Goal: Find specific page/section: Find specific page/section

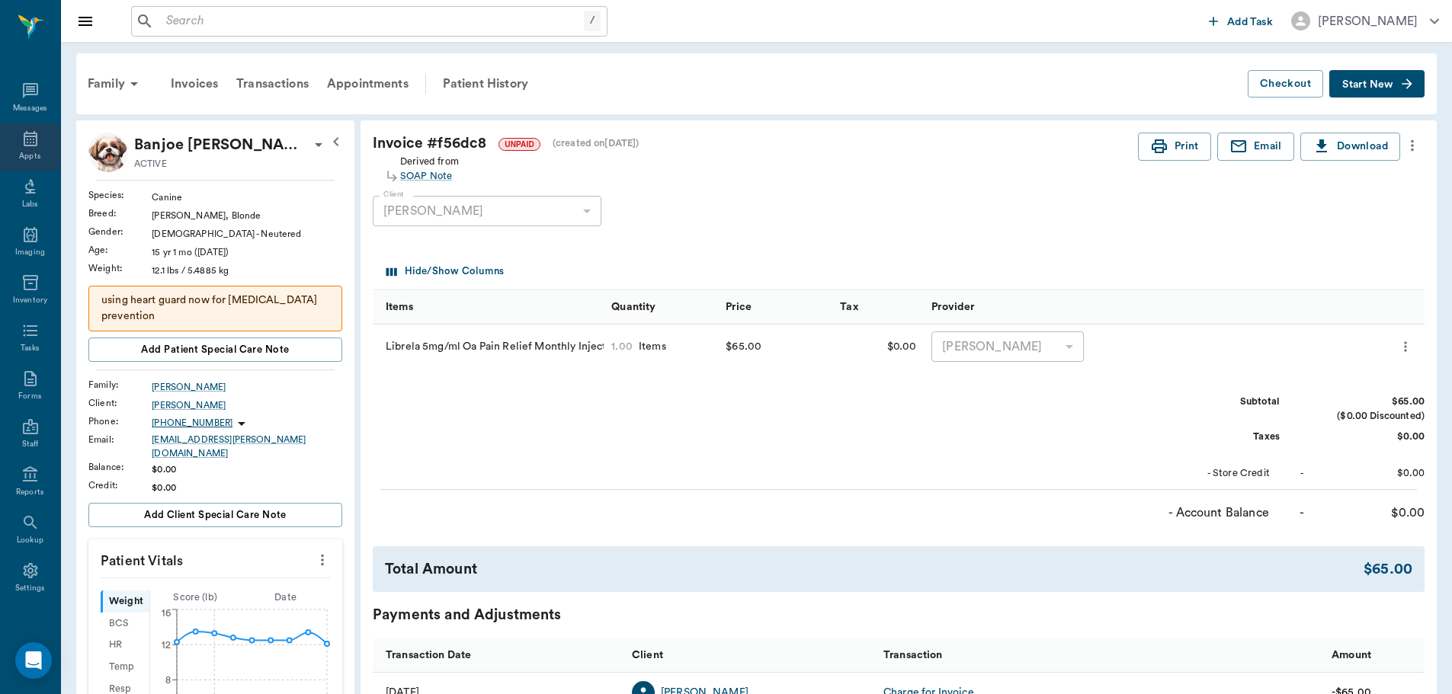
scroll to position [152, 0]
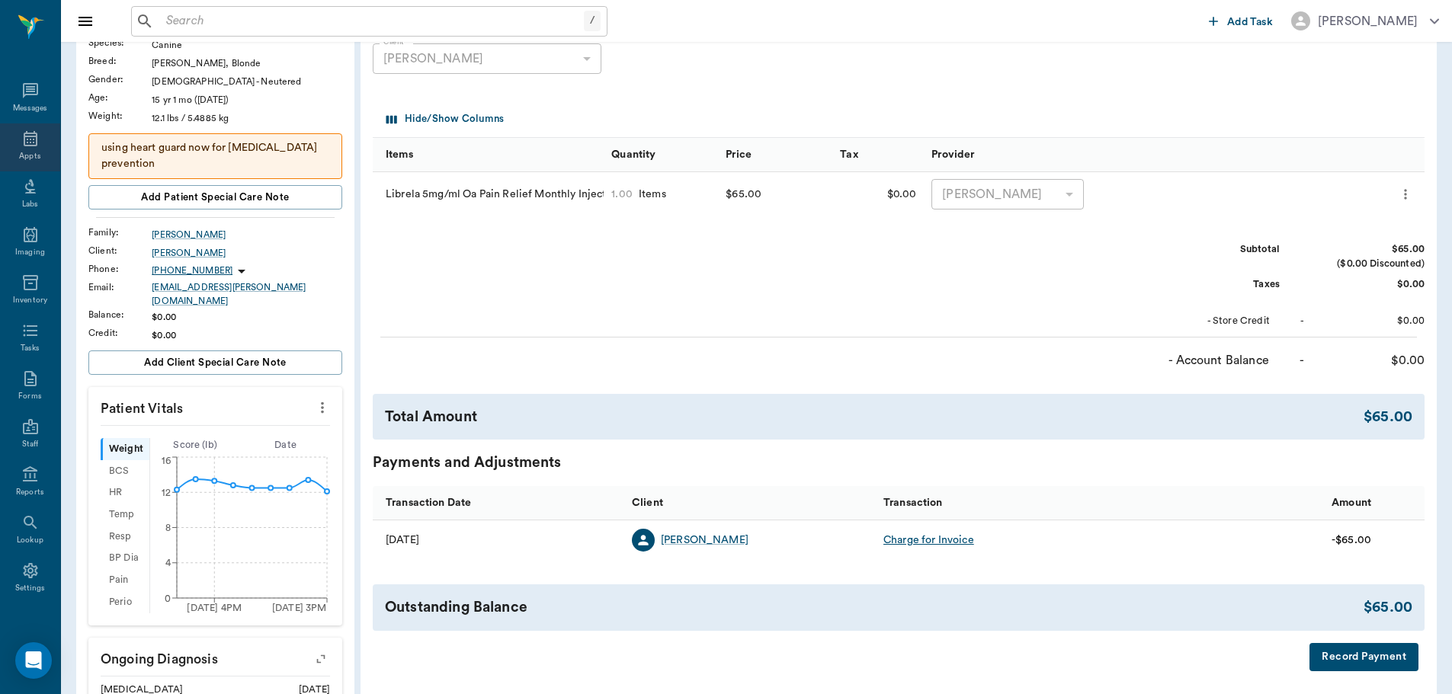
click at [10, 166] on div "Appts" at bounding box center [30, 147] width 60 height 48
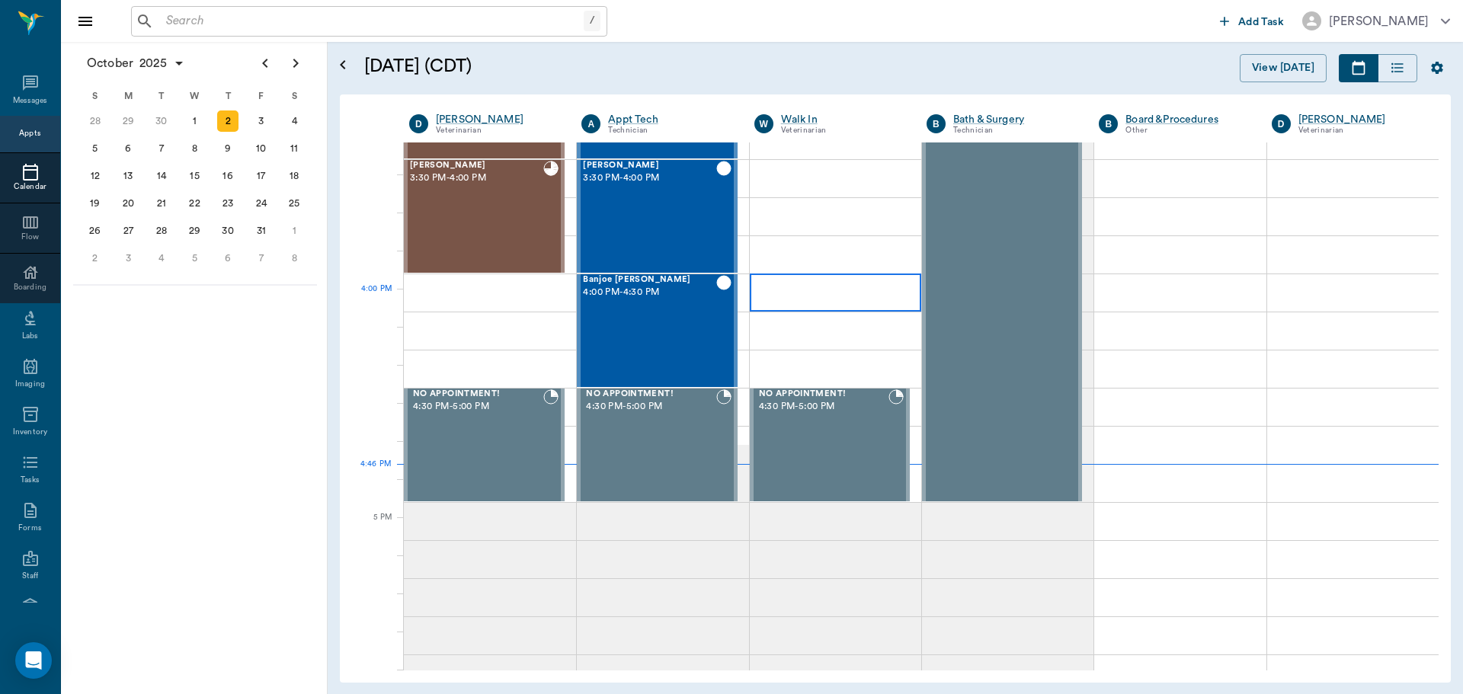
scroll to position [1680, 0]
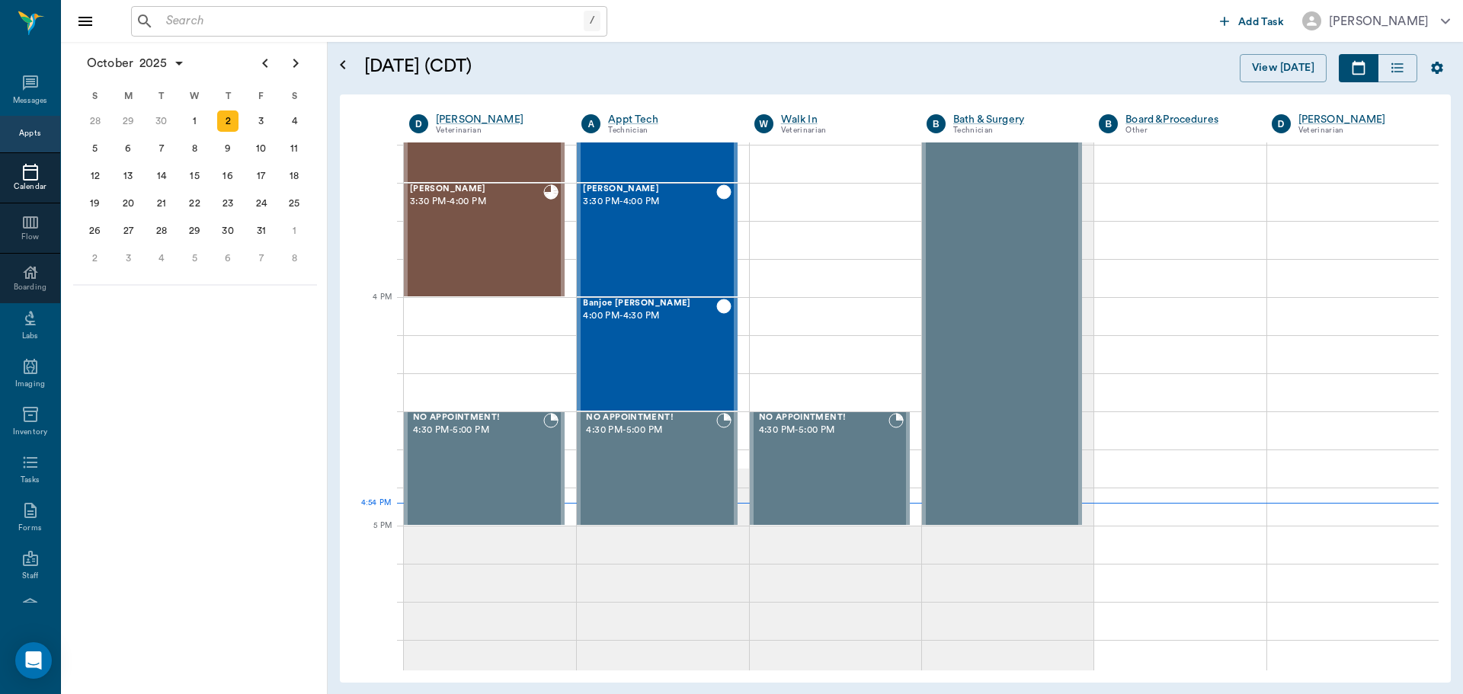
click at [279, 27] on input "text" at bounding box center [372, 21] width 424 height 21
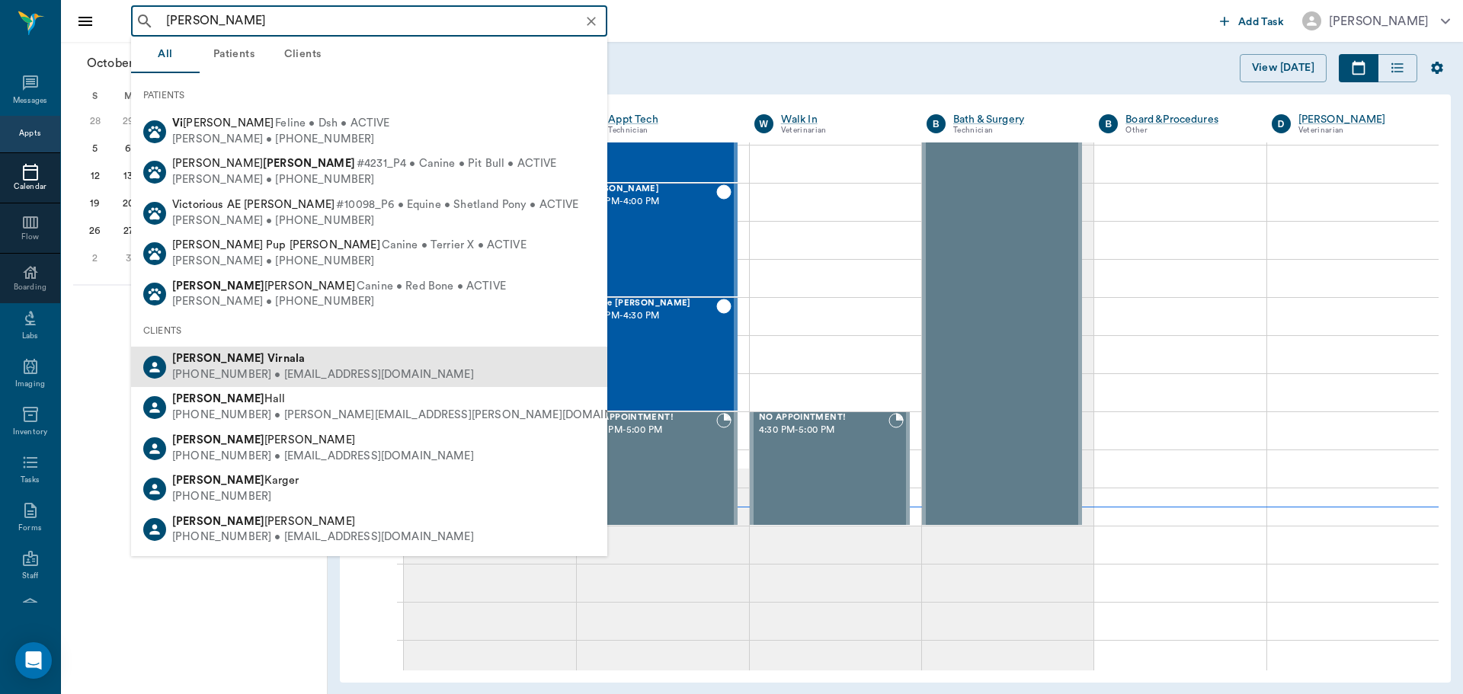
click at [360, 380] on div "[PHONE_NUMBER] • [EMAIL_ADDRESS][DOMAIN_NAME]" at bounding box center [323, 375] width 302 height 16
type input "[PERSON_NAME]"
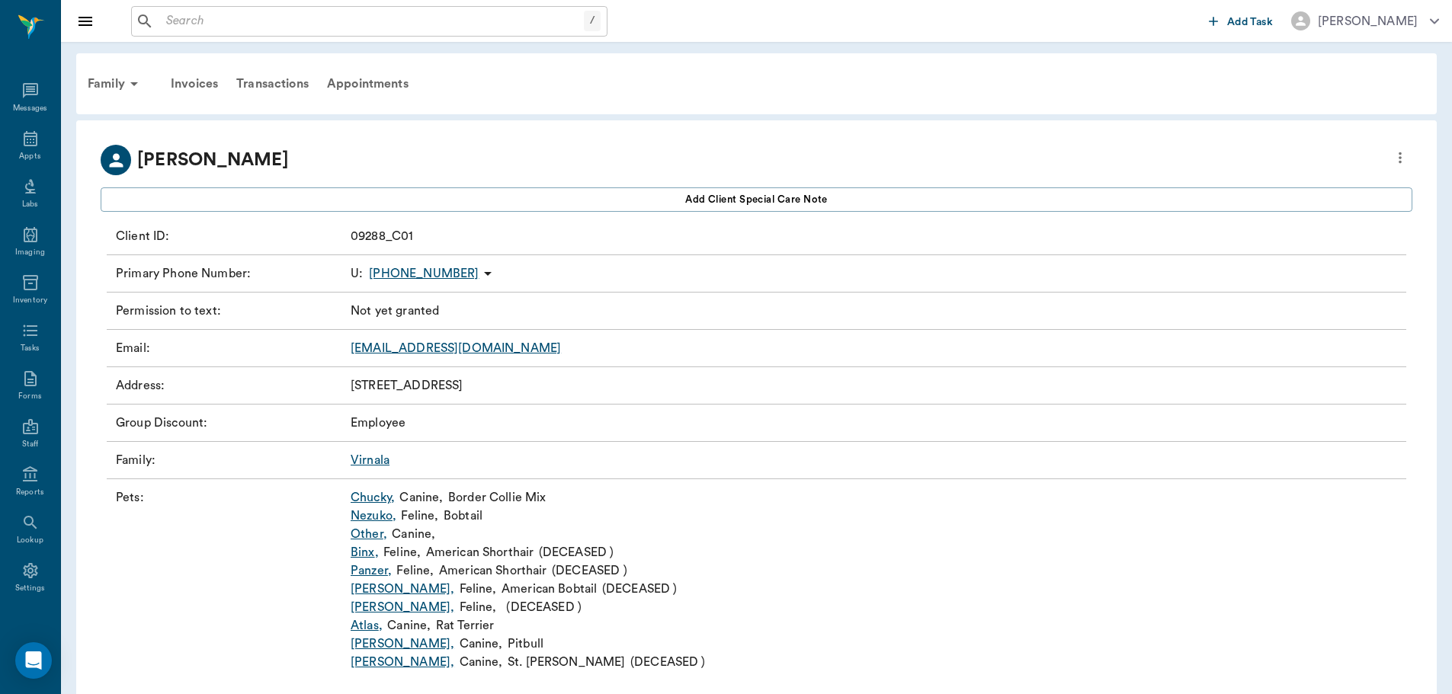
click at [367, 449] on div "Family : Virnala" at bounding box center [756, 460] width 1299 height 37
click at [366, 454] on link "Virnala" at bounding box center [370, 460] width 39 height 12
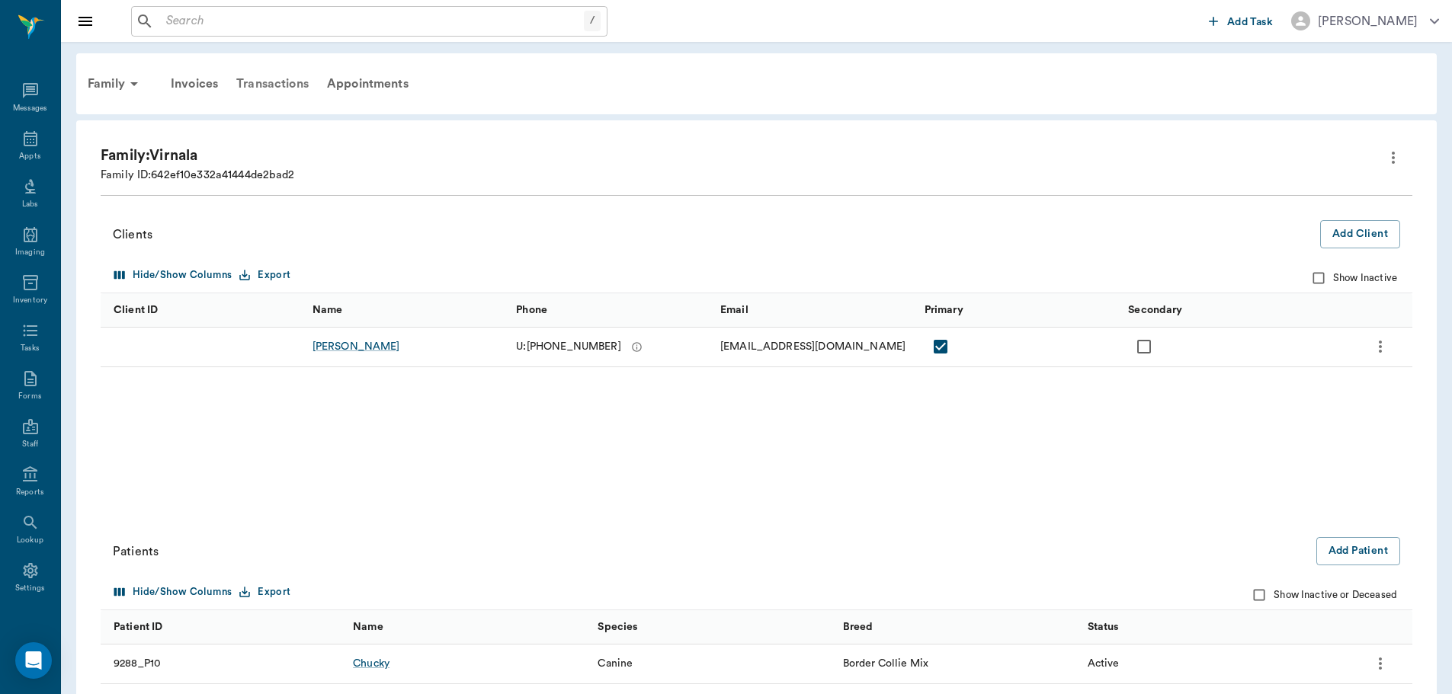
click at [260, 85] on div "Transactions" at bounding box center [272, 84] width 91 height 37
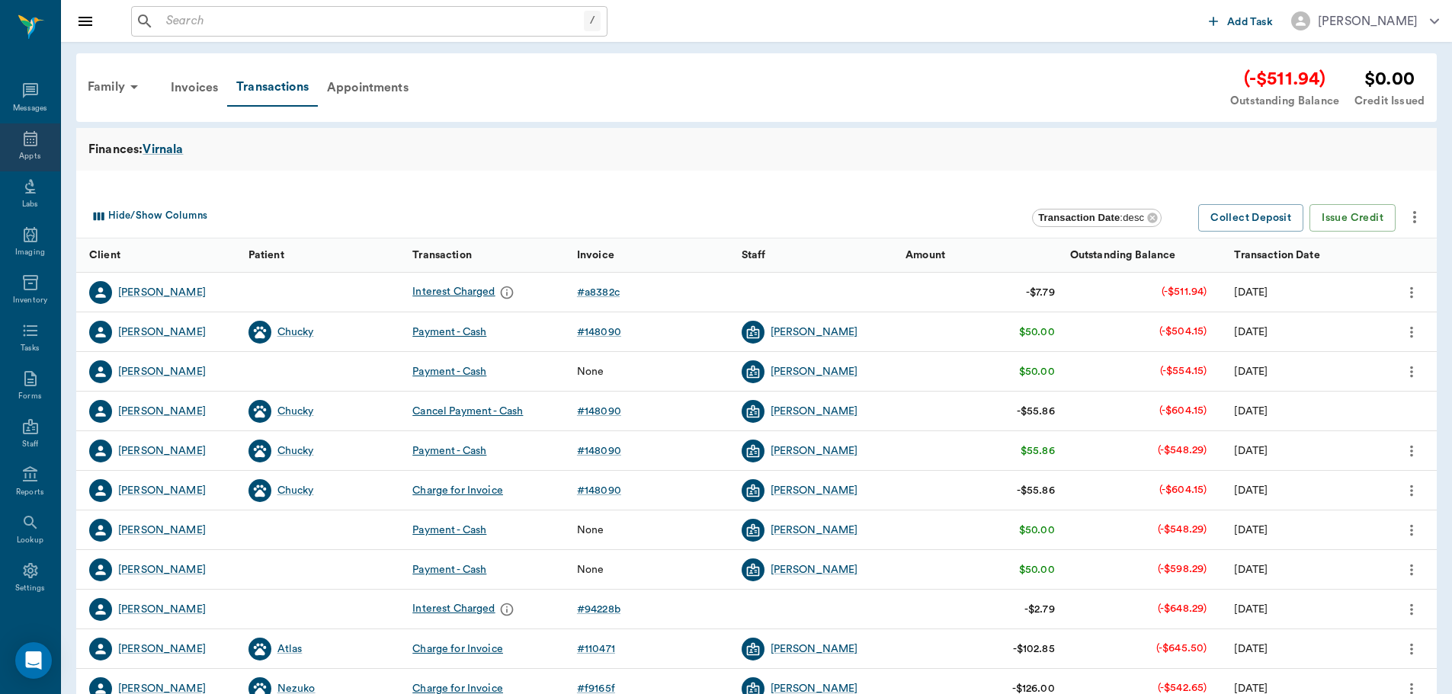
click at [28, 141] on icon at bounding box center [30, 139] width 18 height 18
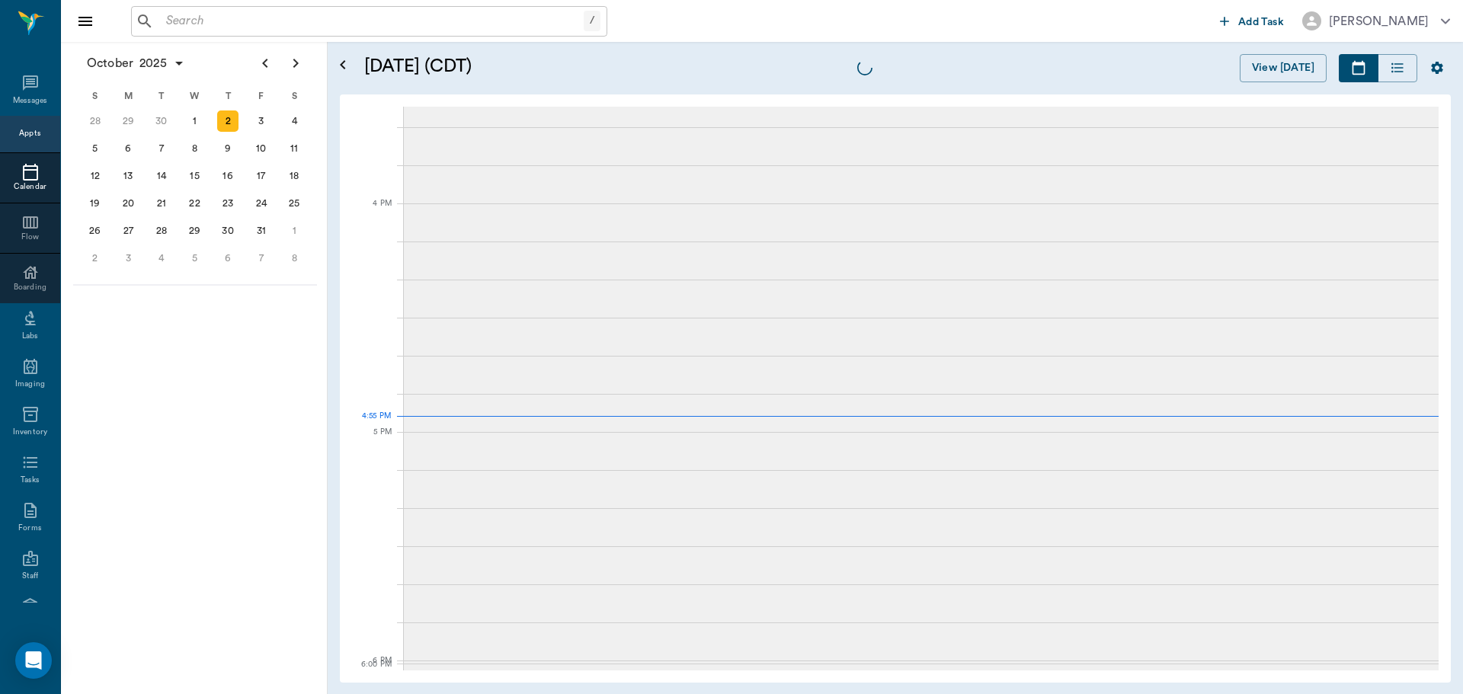
scroll to position [1830, 0]
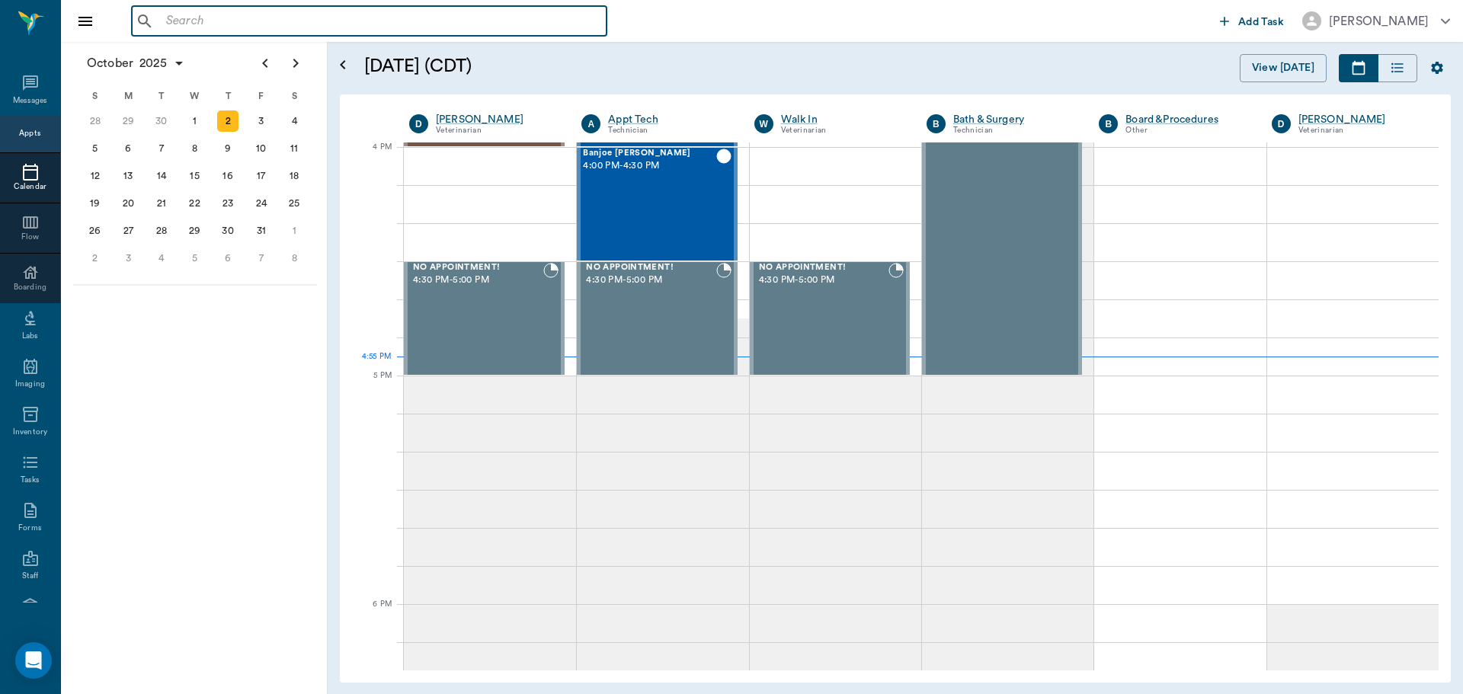
click at [318, 18] on input "text" at bounding box center [380, 21] width 440 height 21
